Goal: Find specific page/section: Find specific page/section

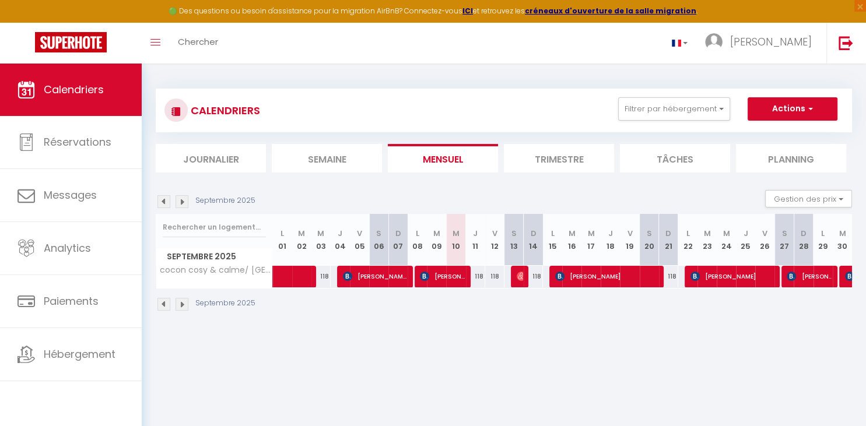
click at [181, 202] on img at bounding box center [182, 201] width 13 height 13
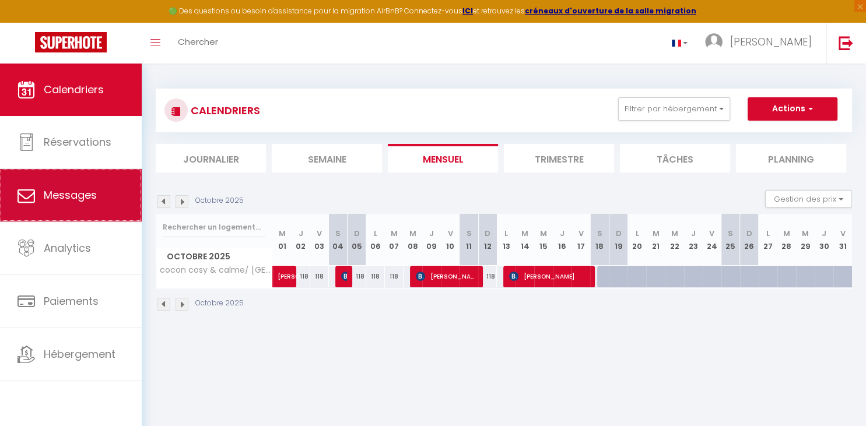
click at [85, 213] on link "Messages" at bounding box center [71, 195] width 142 height 53
select select "message"
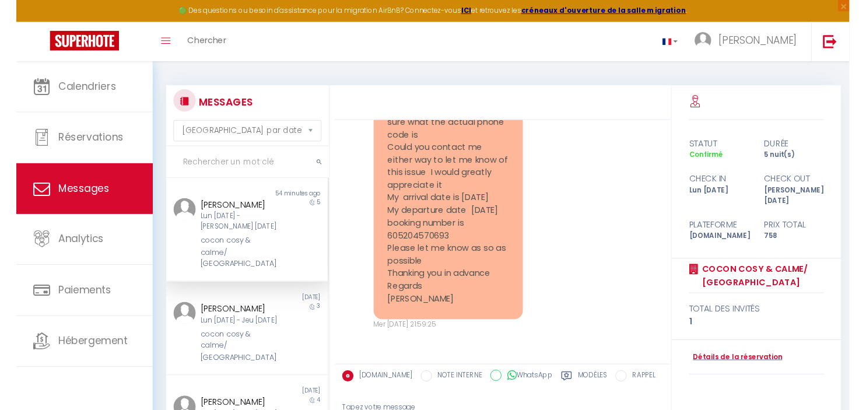
scroll to position [705, 0]
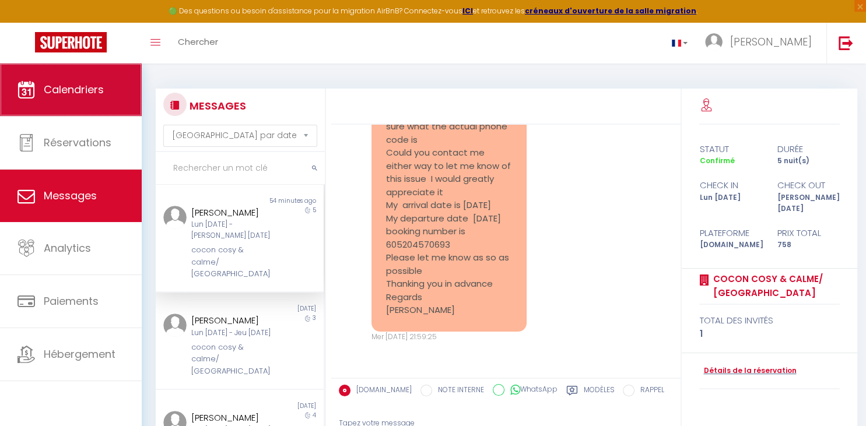
click at [87, 90] on span "Calendriers" at bounding box center [74, 89] width 60 height 15
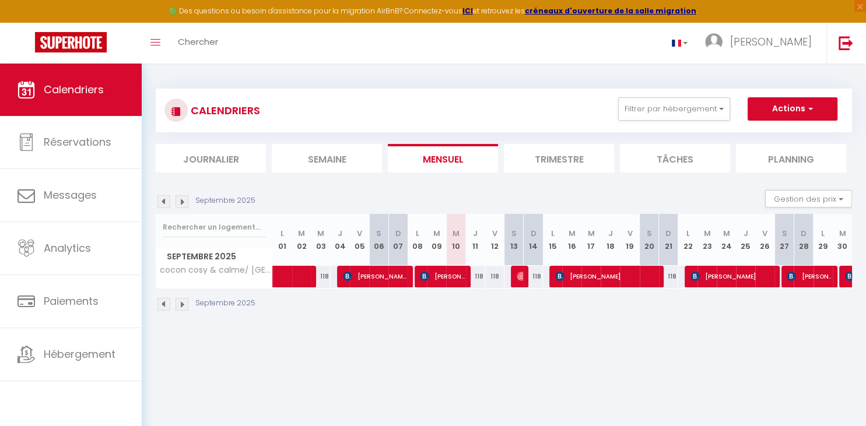
click at [181, 201] on img at bounding box center [182, 201] width 13 height 13
